Goal: Task Accomplishment & Management: Manage account settings

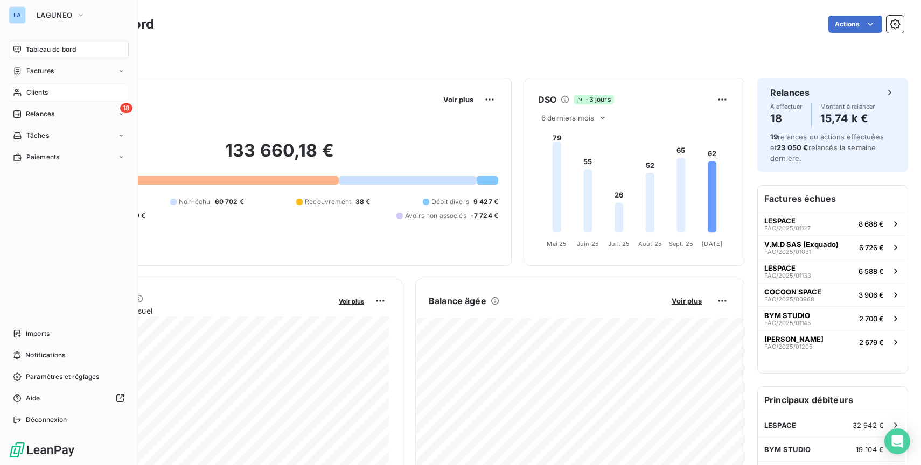
click at [33, 87] on div "Clients" at bounding box center [69, 92] width 120 height 17
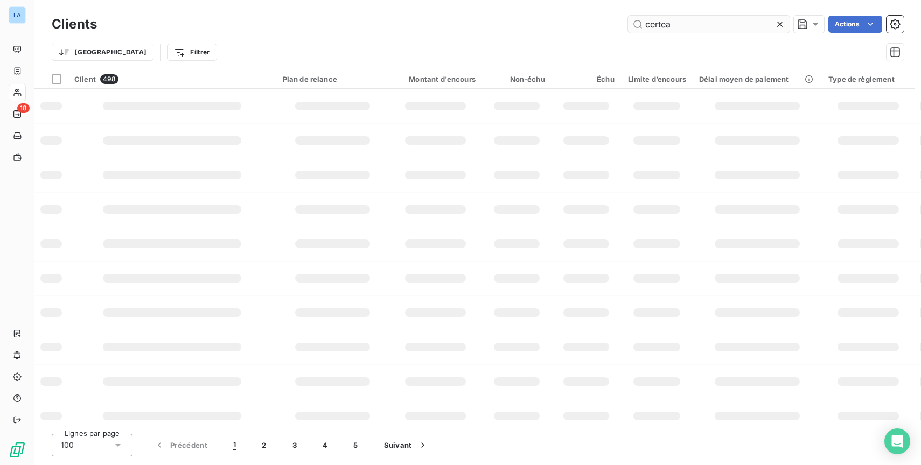
type input "certea"
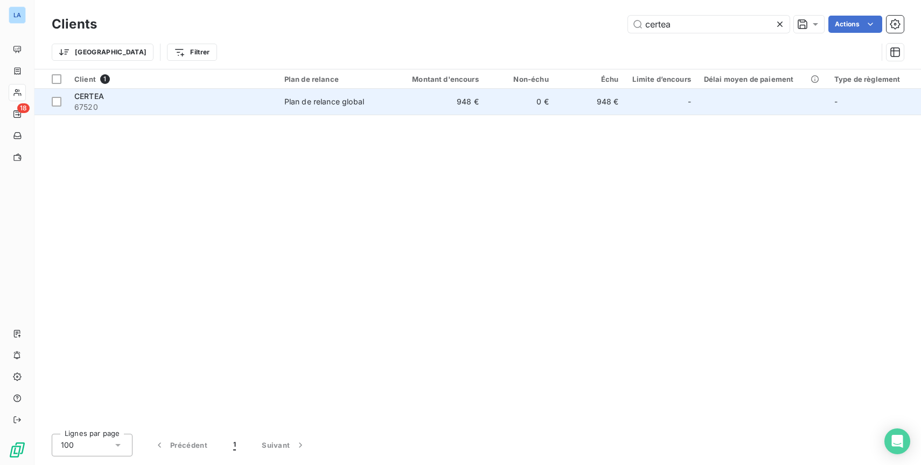
click at [431, 100] on td "948 €" at bounding box center [438, 102] width 94 height 26
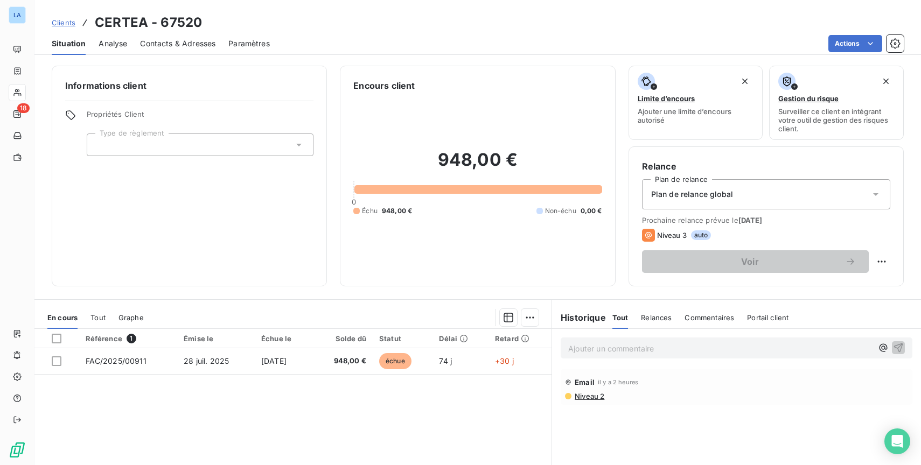
click at [697, 328] on div "Commentaires" at bounding box center [709, 317] width 50 height 23
click at [673, 345] on p "Ajouter un commentaire ﻿" at bounding box center [720, 348] width 304 height 13
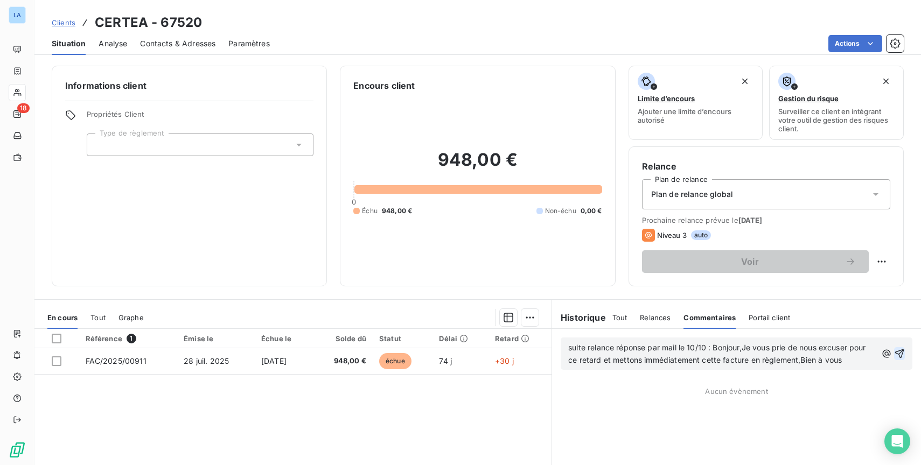
click at [902, 356] on icon "button" at bounding box center [899, 353] width 11 height 11
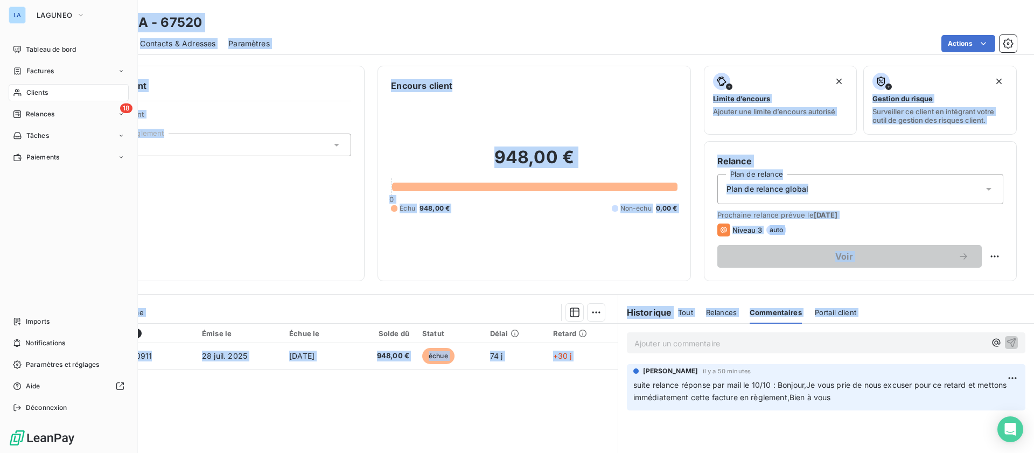
click at [40, 86] on div "Clients" at bounding box center [69, 92] width 120 height 17
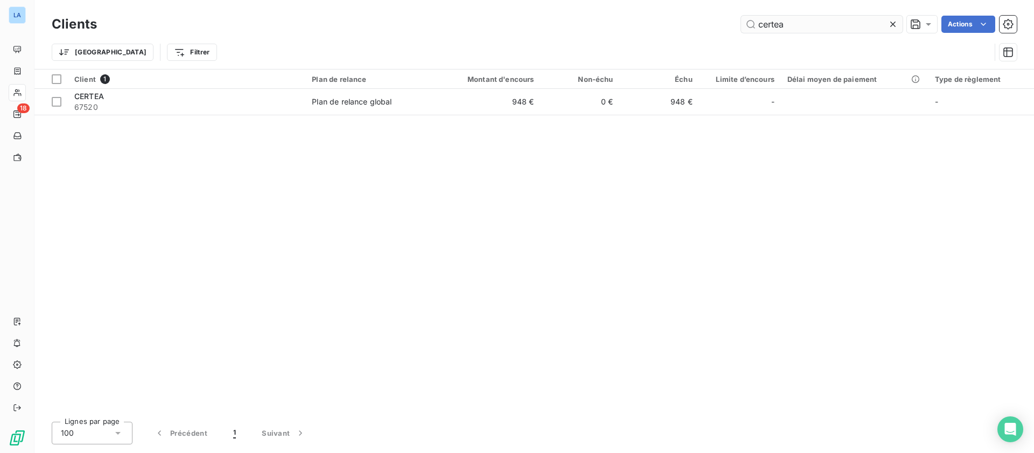
click at [832, 26] on input "certea" at bounding box center [822, 24] width 162 height 17
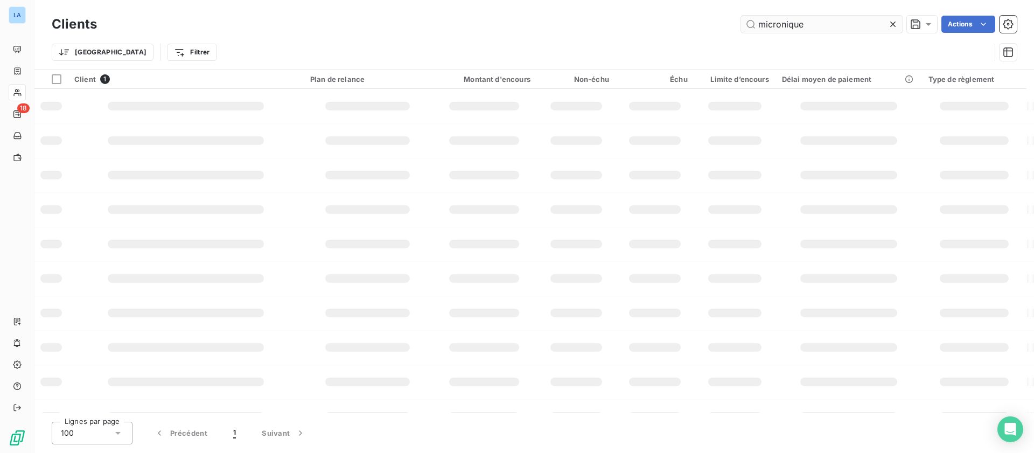
type input "micronique"
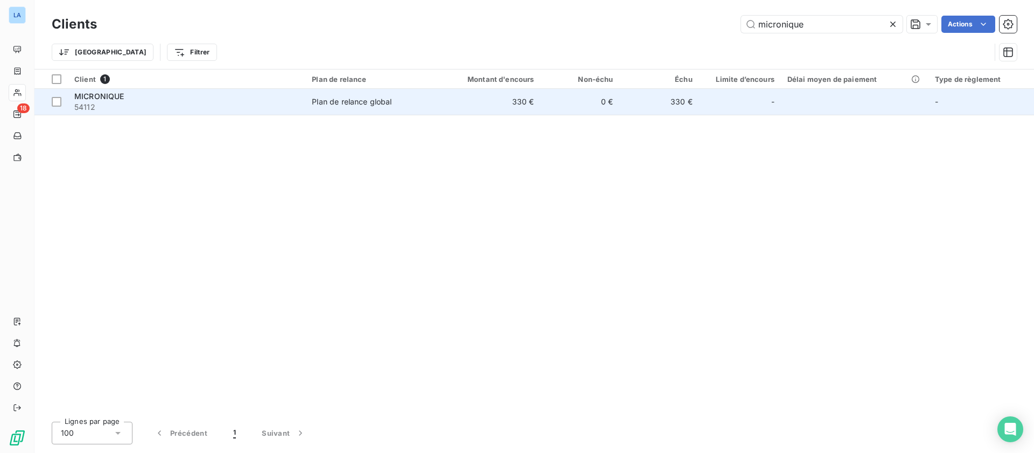
click at [455, 90] on td "330 €" at bounding box center [487, 102] width 106 height 26
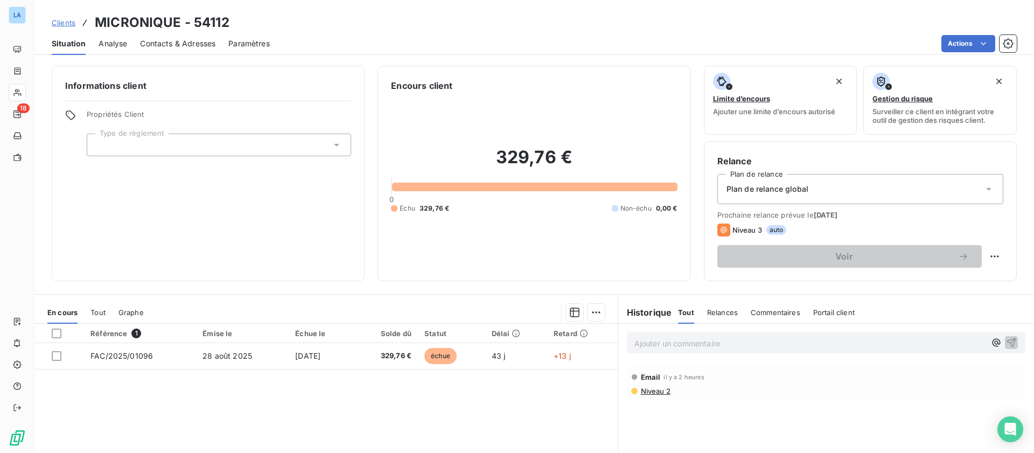
click at [206, 44] on span "Contacts & Adresses" at bounding box center [177, 43] width 75 height 11
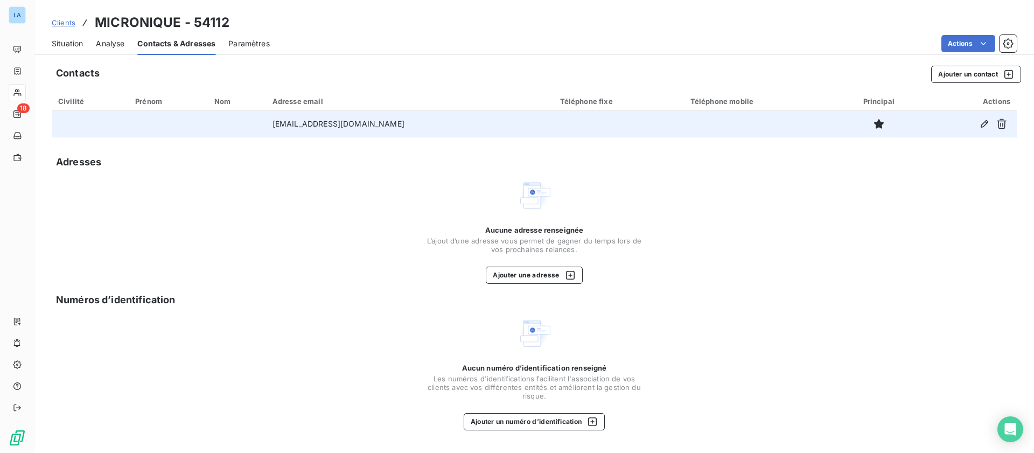
click at [429, 127] on td "[EMAIL_ADDRESS][DOMAIN_NAME]" at bounding box center [410, 124] width 288 height 26
click at [406, 118] on td "[EMAIL_ADDRESS][DOMAIN_NAME]" at bounding box center [410, 124] width 288 height 26
click at [920, 121] on icon "button" at bounding box center [985, 124] width 8 height 8
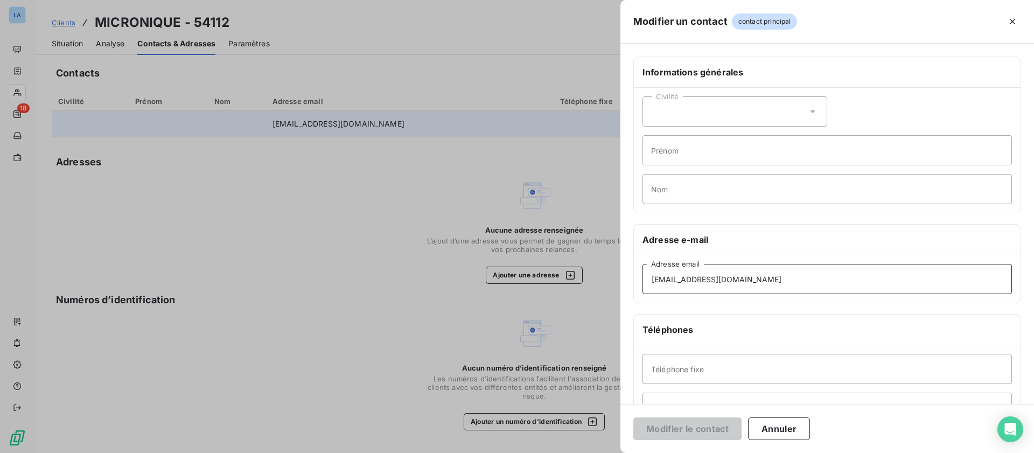
click at [730, 280] on input "[EMAIL_ADDRESS][DOMAIN_NAME]" at bounding box center [826, 279] width 369 height 30
paste input "mptabilite-fournisseur"
type input "[EMAIL_ADDRESS][DOMAIN_NAME]"
click at [688, 415] on div "Modifier le contact Annuler" at bounding box center [827, 428] width 414 height 49
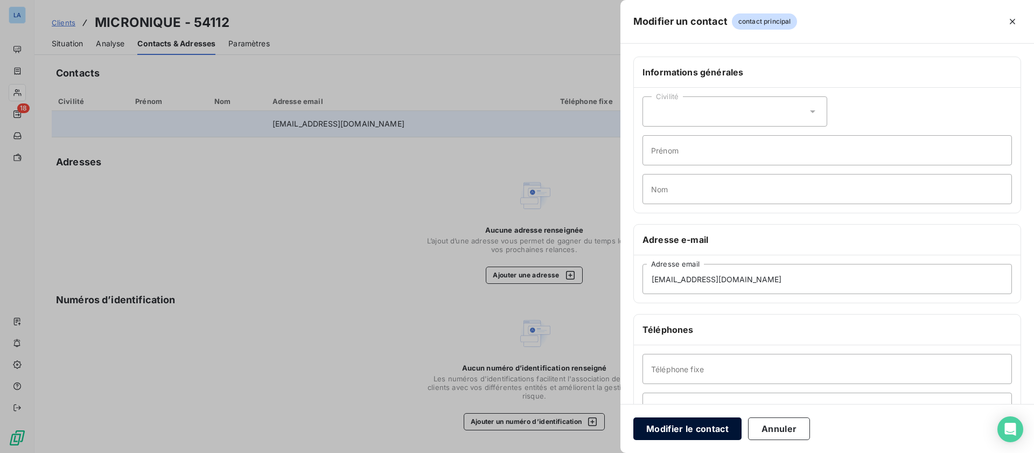
click at [688, 424] on button "Modifier le contact" at bounding box center [687, 428] width 108 height 23
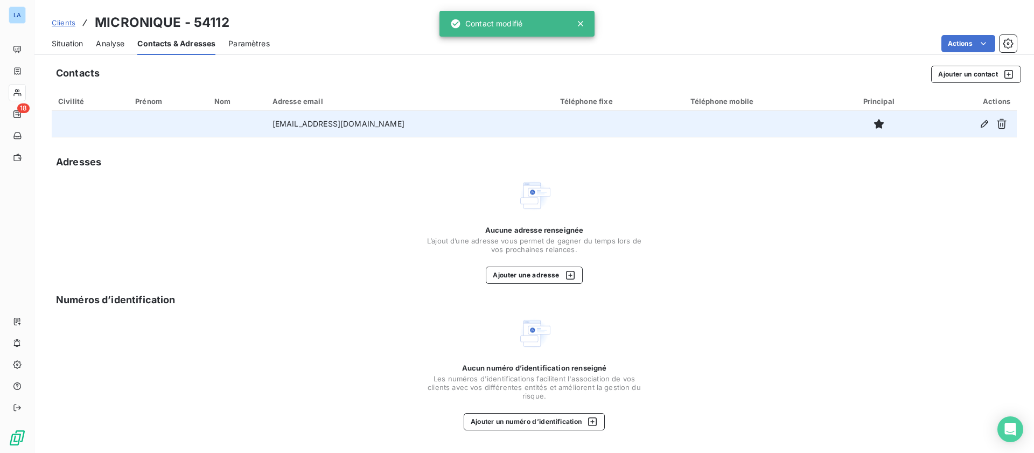
click at [59, 41] on span "Situation" at bounding box center [67, 43] width 31 height 11
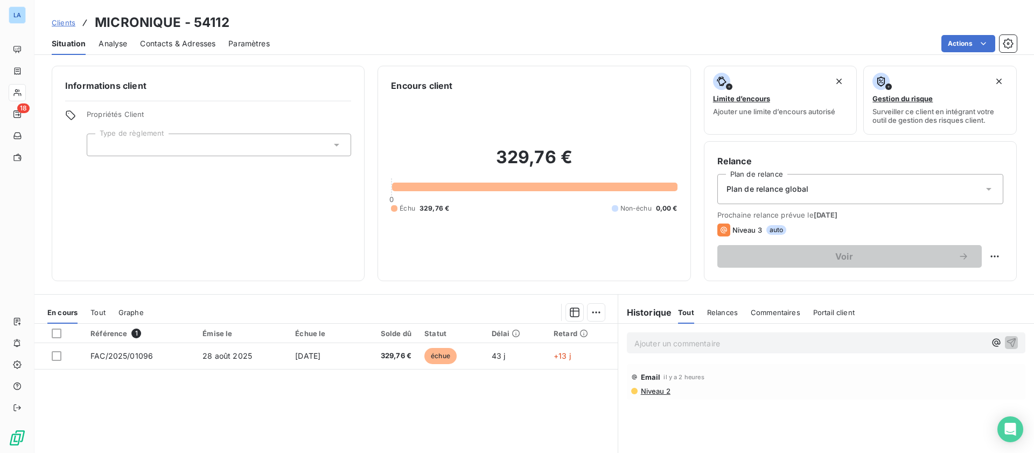
click at [793, 313] on span "Commentaires" at bounding box center [776, 312] width 50 height 9
click at [750, 345] on p "Ajouter un commentaire ﻿" at bounding box center [809, 343] width 351 height 13
click at [920, 339] on icon "button" at bounding box center [1011, 342] width 11 height 11
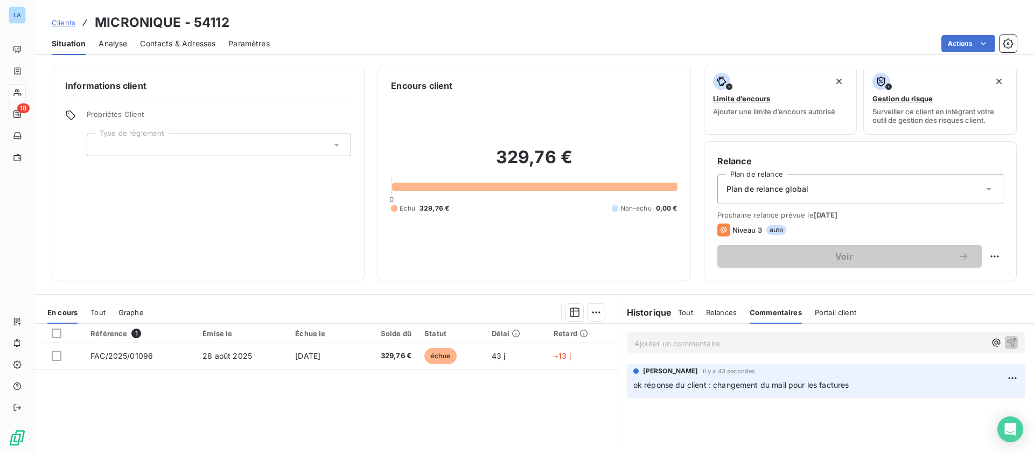
click at [70, 19] on span "Clients" at bounding box center [64, 22] width 24 height 9
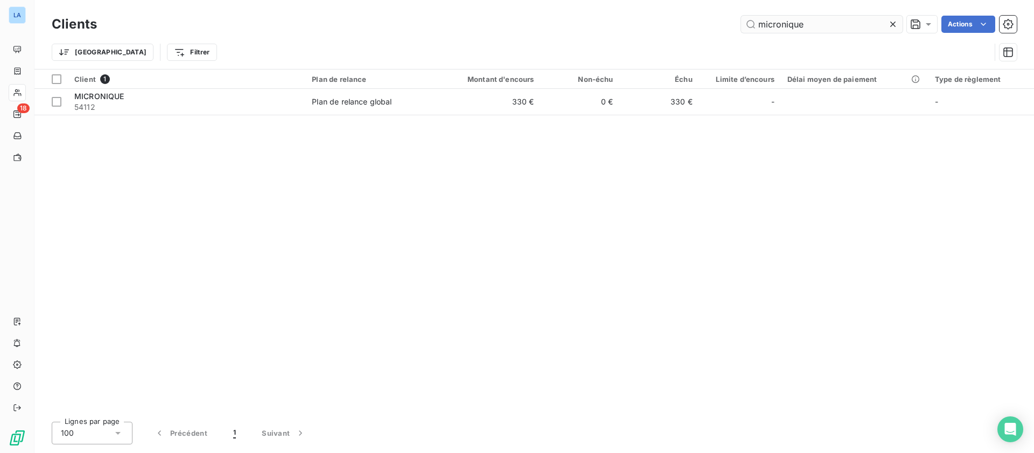
click at [804, 20] on input "micronique" at bounding box center [822, 24] width 162 height 17
click at [803, 19] on input "micronique" at bounding box center [822, 24] width 162 height 17
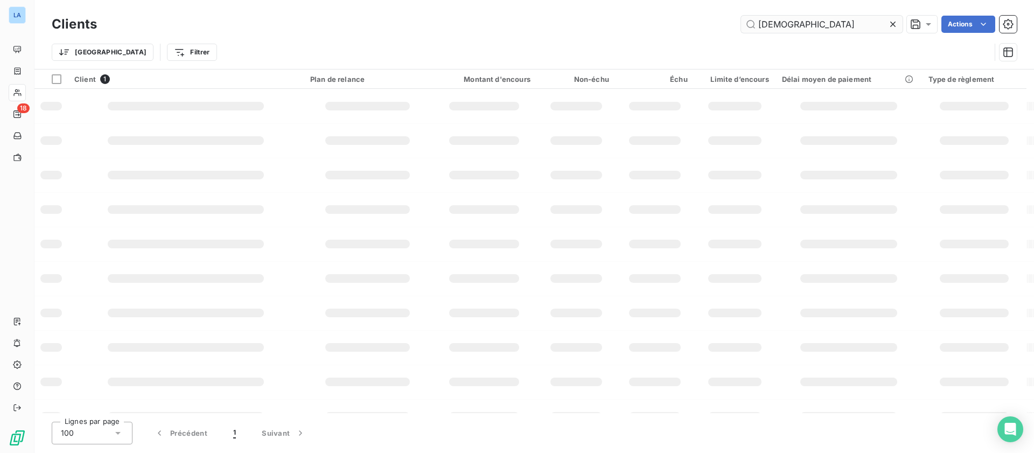
type input "[DEMOGRAPHIC_DATA]"
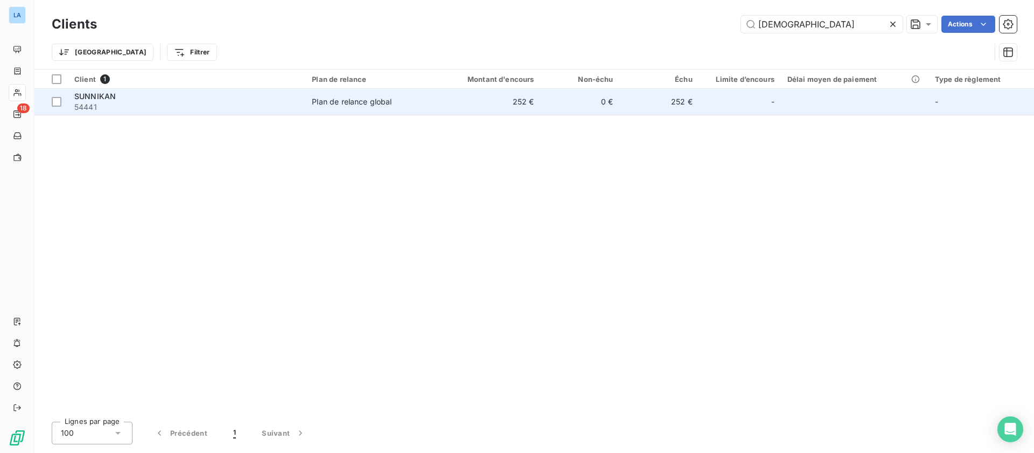
click at [396, 103] on span "Plan de relance global" at bounding box center [370, 101] width 116 height 11
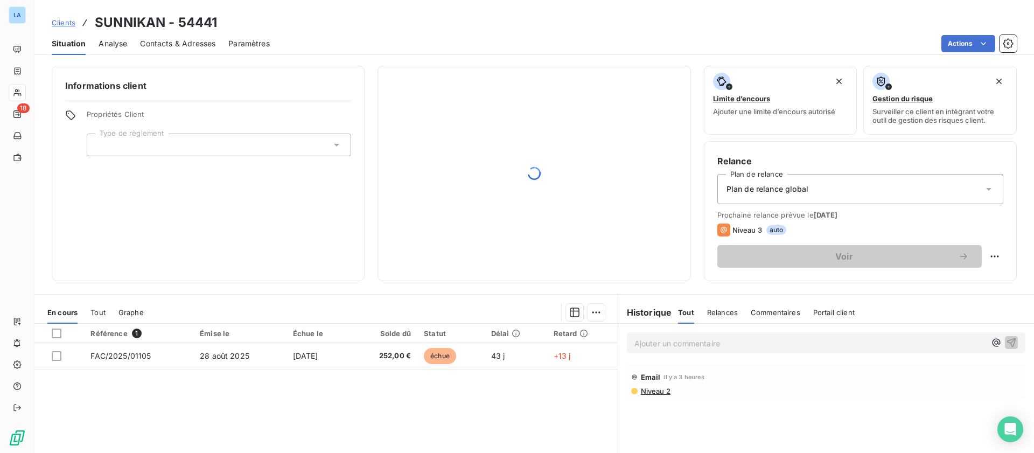
click at [841, 313] on span "Portail client" at bounding box center [833, 312] width 41 height 9
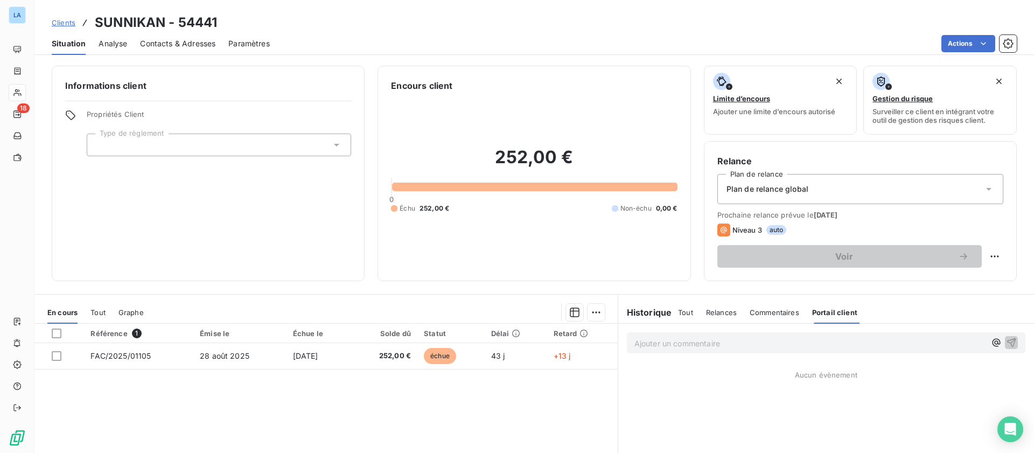
click at [767, 340] on p "Ajouter un commentaire ﻿" at bounding box center [809, 343] width 351 height 13
click at [777, 310] on span "Commentaires" at bounding box center [775, 312] width 50 height 9
click at [758, 346] on p "Ajouter un commentaire ﻿" at bounding box center [809, 343] width 351 height 13
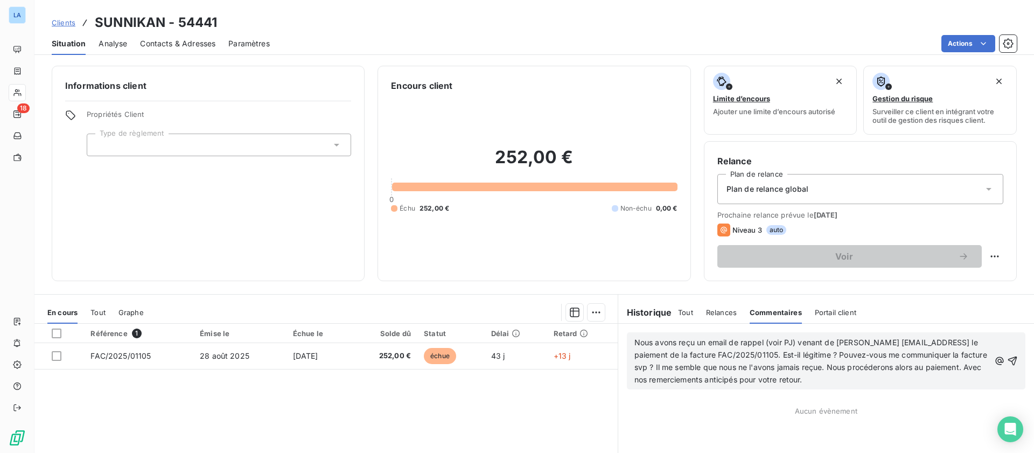
click at [627, 341] on div "Nous avons reçu un email de rappel (voir PJ) venant de [PERSON_NAME] [EMAIL_ADD…" at bounding box center [826, 360] width 398 height 57
click at [628, 340] on div "Nous avons reçu un email de rappel (voir PJ) venant de [PERSON_NAME] [EMAIL_ADD…" at bounding box center [826, 360] width 398 height 57
click at [636, 344] on span "Nous avons reçu un email de rappel (voir PJ) venant de [PERSON_NAME] [EMAIL_ADD…" at bounding box center [811, 361] width 355 height 46
click at [920, 365] on icon "button" at bounding box center [1012, 360] width 11 height 11
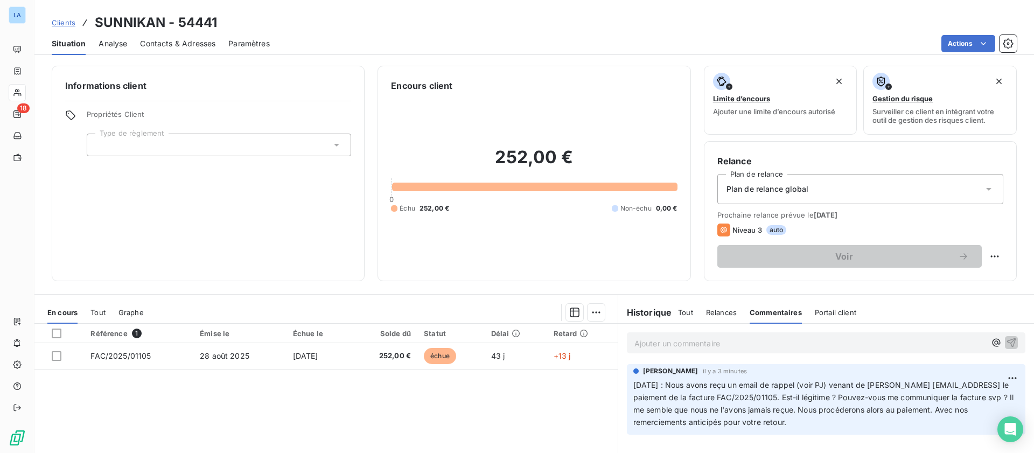
click at [59, 22] on span "Clients" at bounding box center [64, 22] width 24 height 9
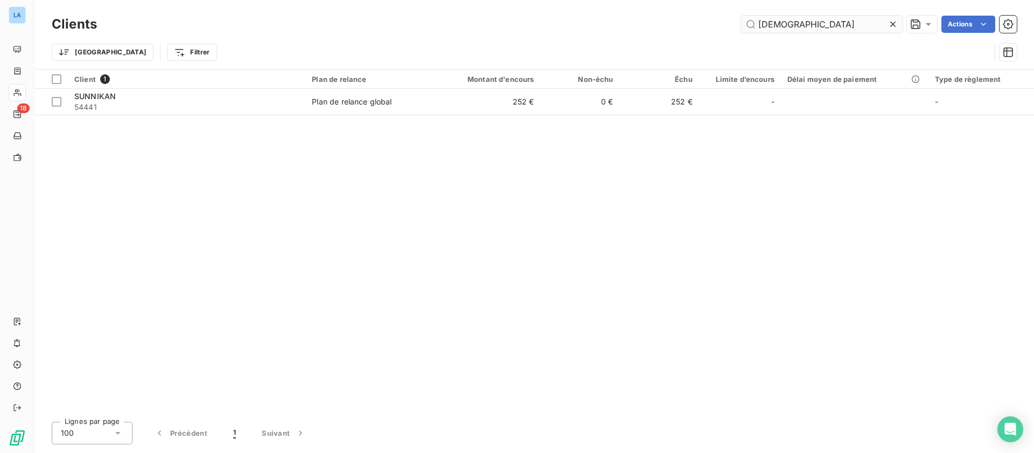
click at [781, 26] on input "[DEMOGRAPHIC_DATA]" at bounding box center [822, 24] width 162 height 17
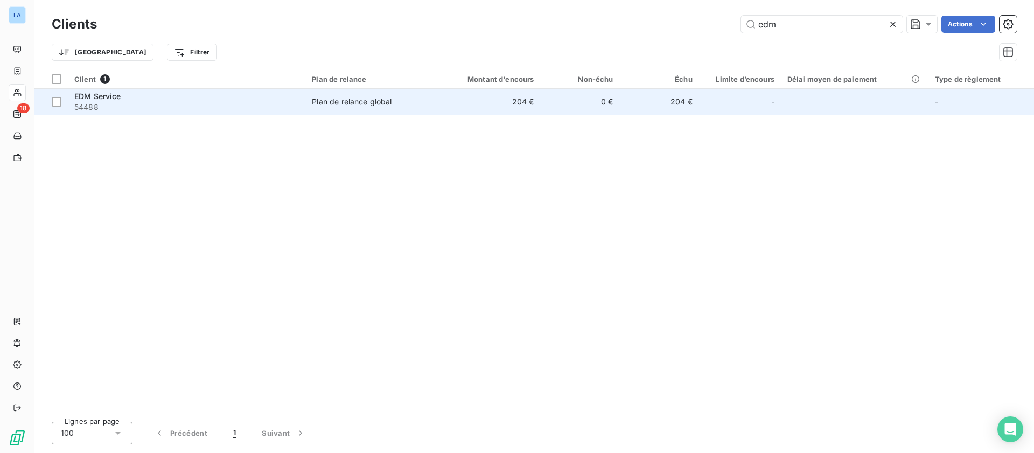
type input "edm"
click at [459, 108] on td "204 €" at bounding box center [487, 102] width 106 height 26
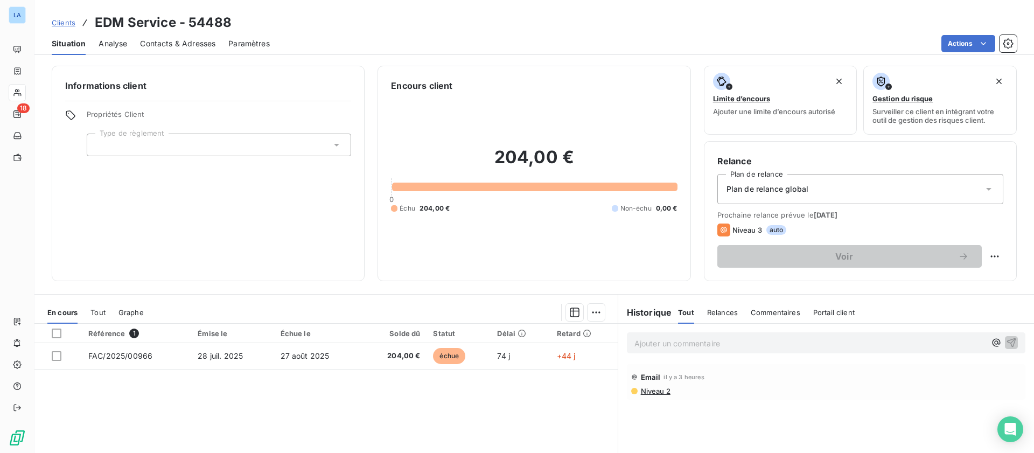
click at [202, 41] on span "Contacts & Adresses" at bounding box center [177, 43] width 75 height 11
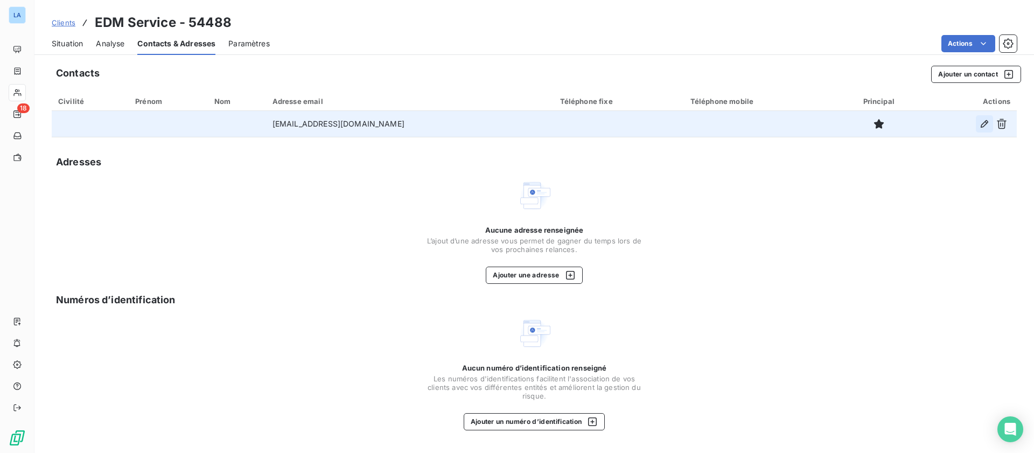
click at [920, 123] on icon "button" at bounding box center [985, 124] width 8 height 8
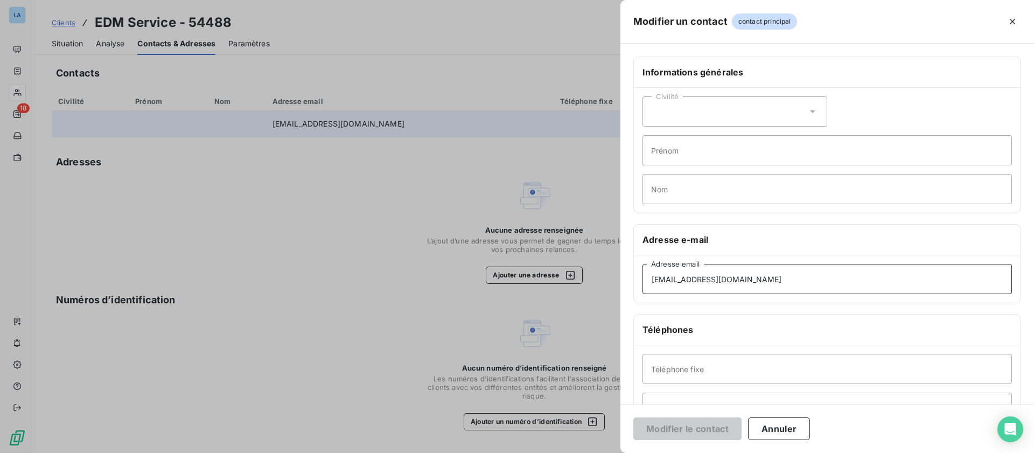
click at [729, 270] on input "[EMAIL_ADDRESS][DOMAIN_NAME]" at bounding box center [826, 279] width 369 height 30
click at [729, 278] on input "[EMAIL_ADDRESS][DOMAIN_NAME]" at bounding box center [826, 279] width 369 height 30
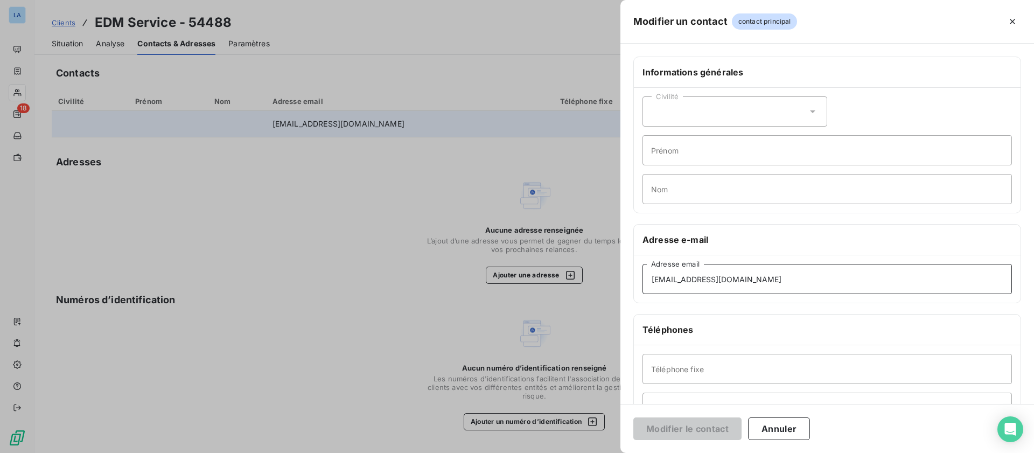
paste input "vs"
type input "[EMAIL_ADDRESS][DOMAIN_NAME]"
click at [695, 433] on button "Modifier le contact" at bounding box center [687, 428] width 108 height 23
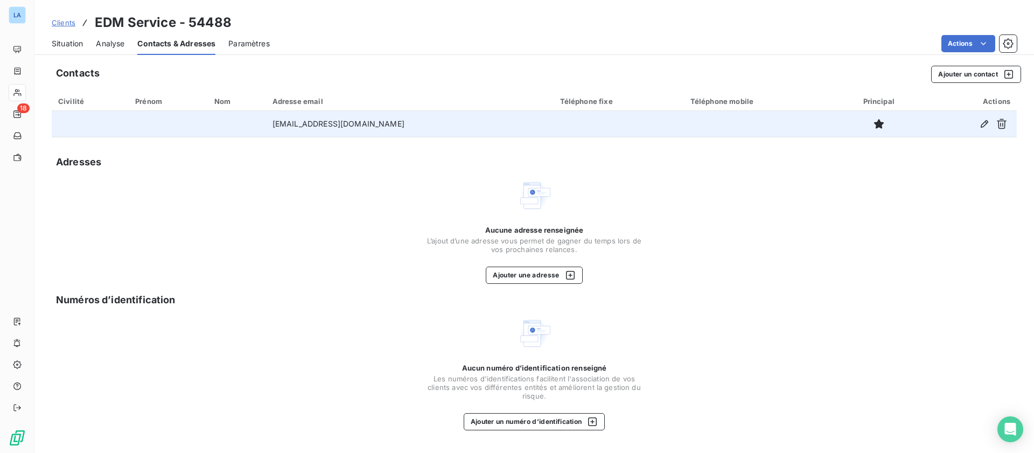
click at [99, 46] on span "Analyse" at bounding box center [110, 43] width 29 height 11
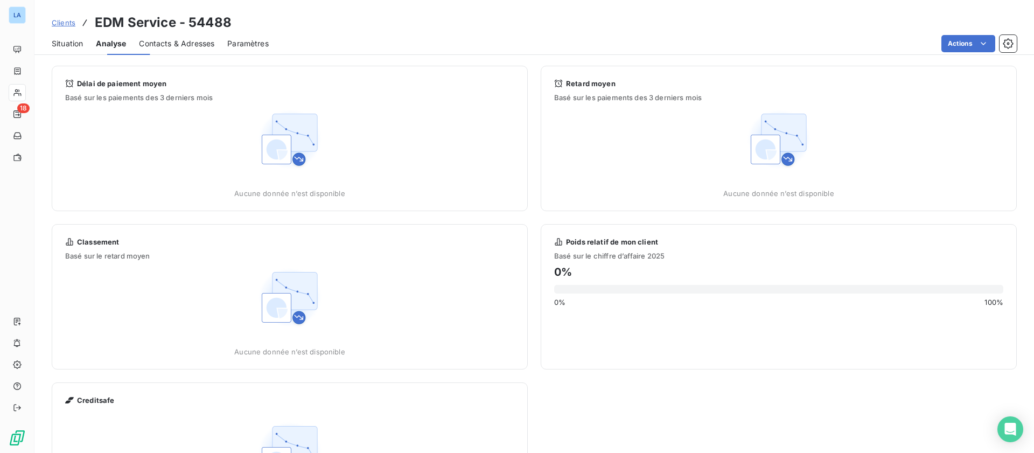
click at [72, 46] on span "Situation" at bounding box center [67, 43] width 31 height 11
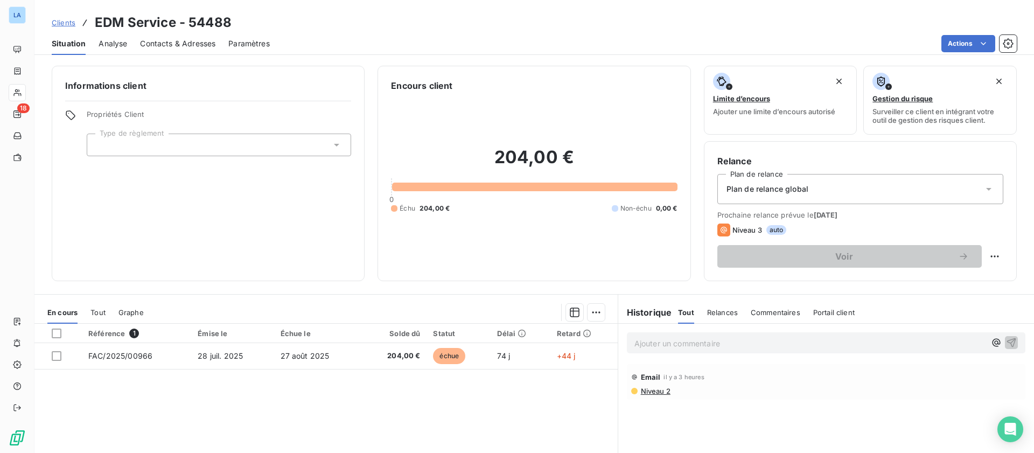
click at [754, 314] on span "Commentaires" at bounding box center [776, 312] width 50 height 9
click at [760, 337] on p "Ajouter un commentaire ﻿" at bounding box center [809, 343] width 351 height 13
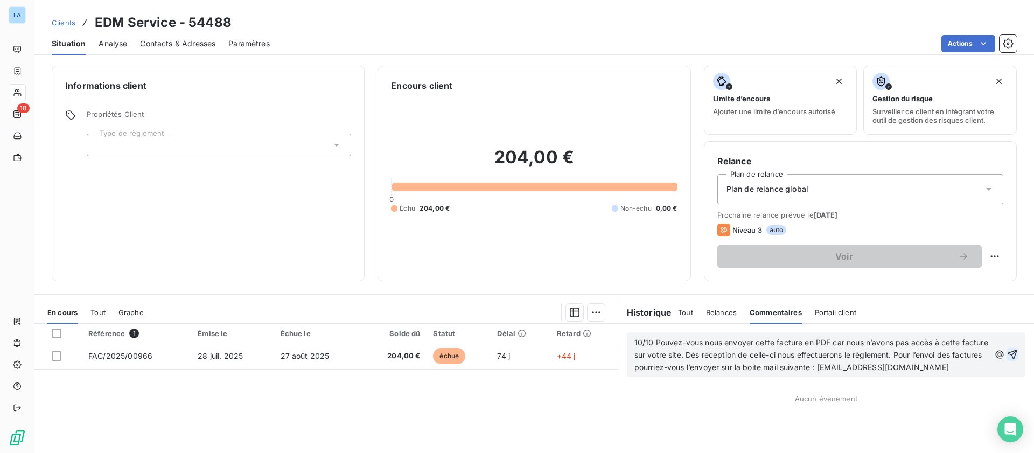
click at [920, 352] on icon "button" at bounding box center [1012, 354] width 9 height 9
